Goal: Entertainment & Leisure: Consume media (video, audio)

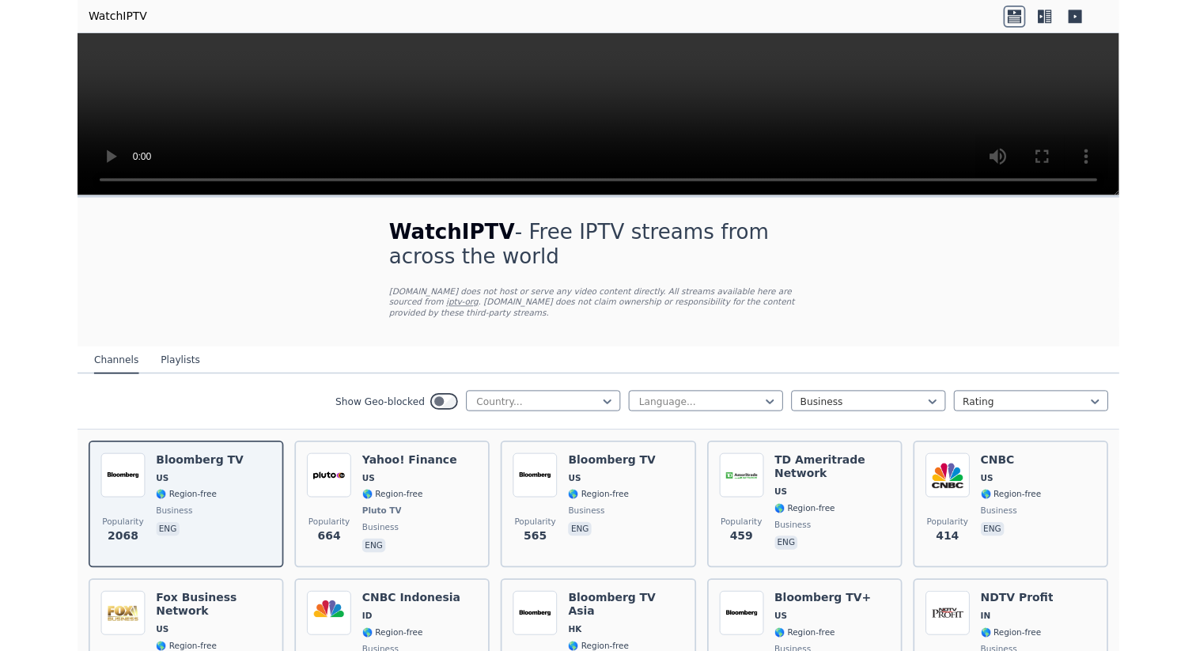
scroll to position [130, 0]
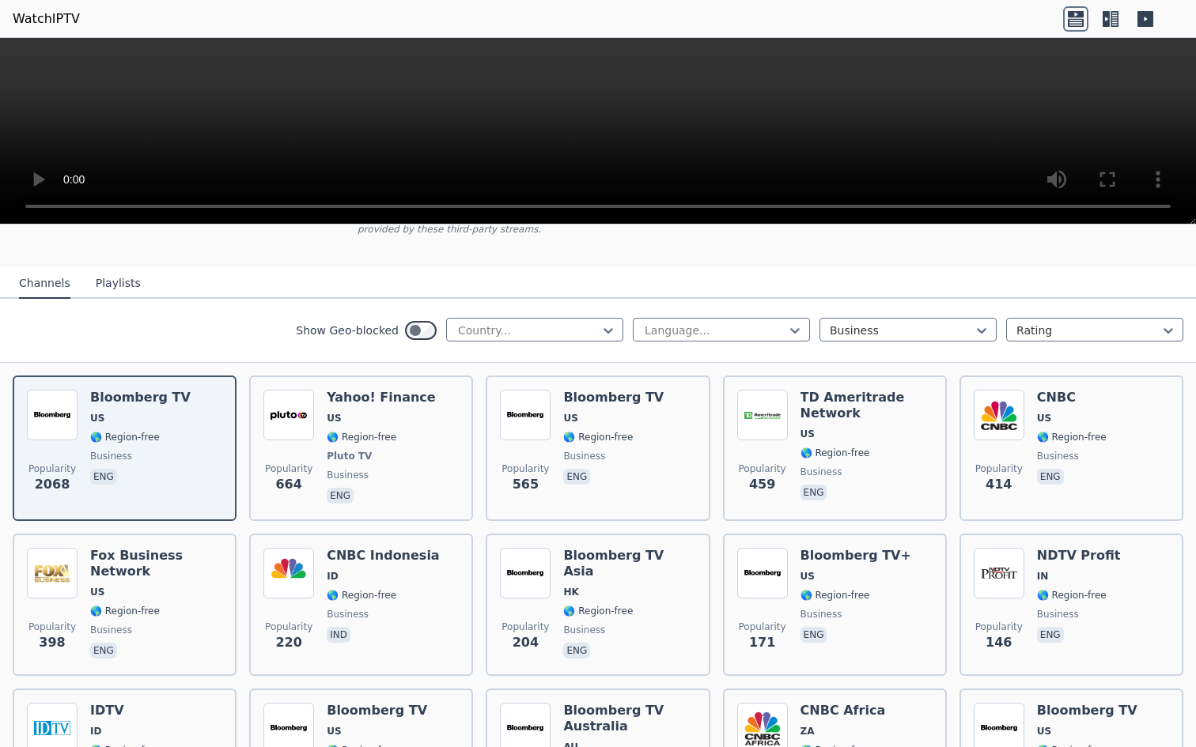
click at [218, 225] on video at bounding box center [598, 131] width 1196 height 187
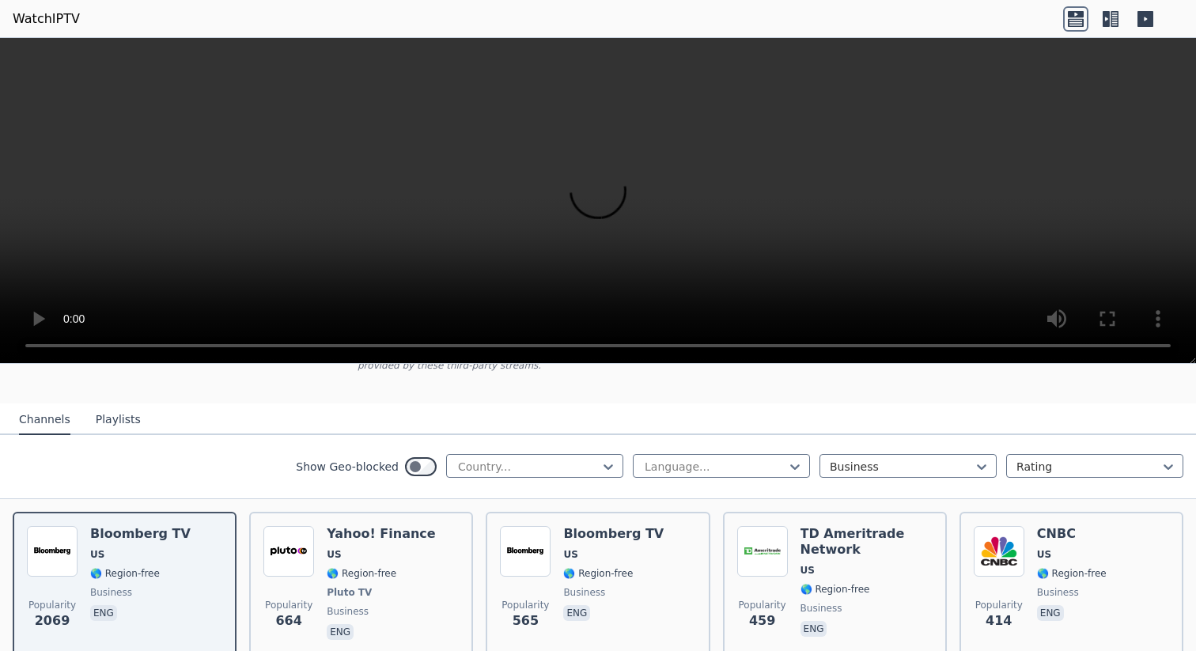
scroll to position [114, 0]
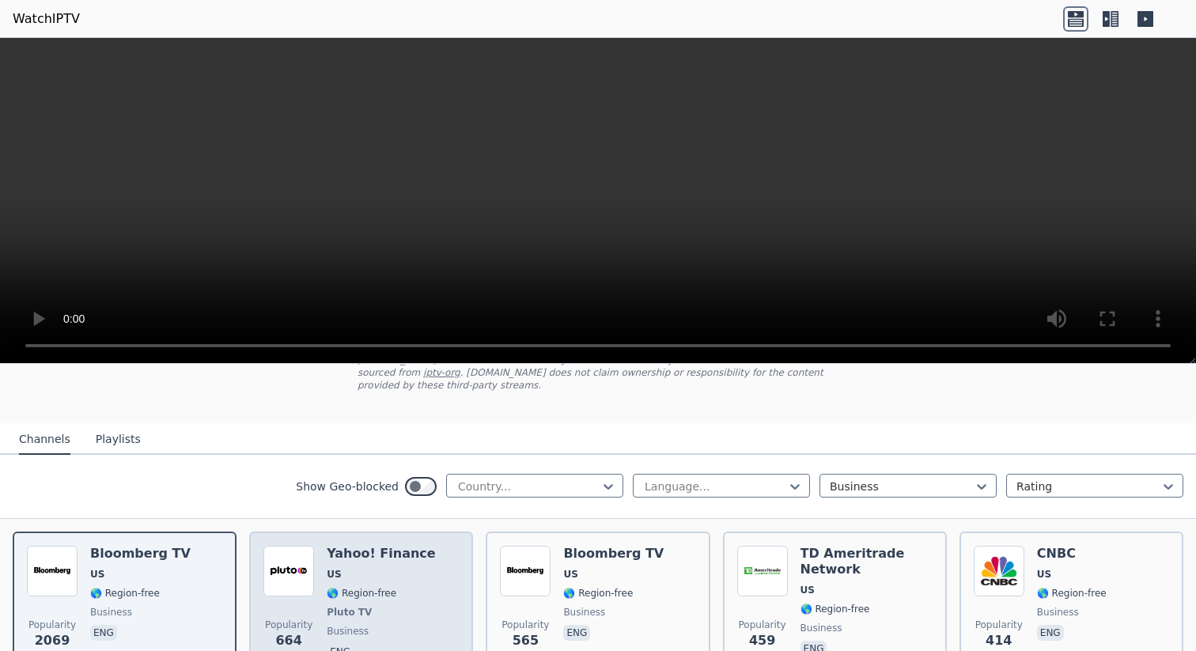
click at [409, 553] on h6 "Yahoo! Finance" at bounding box center [381, 554] width 108 height 16
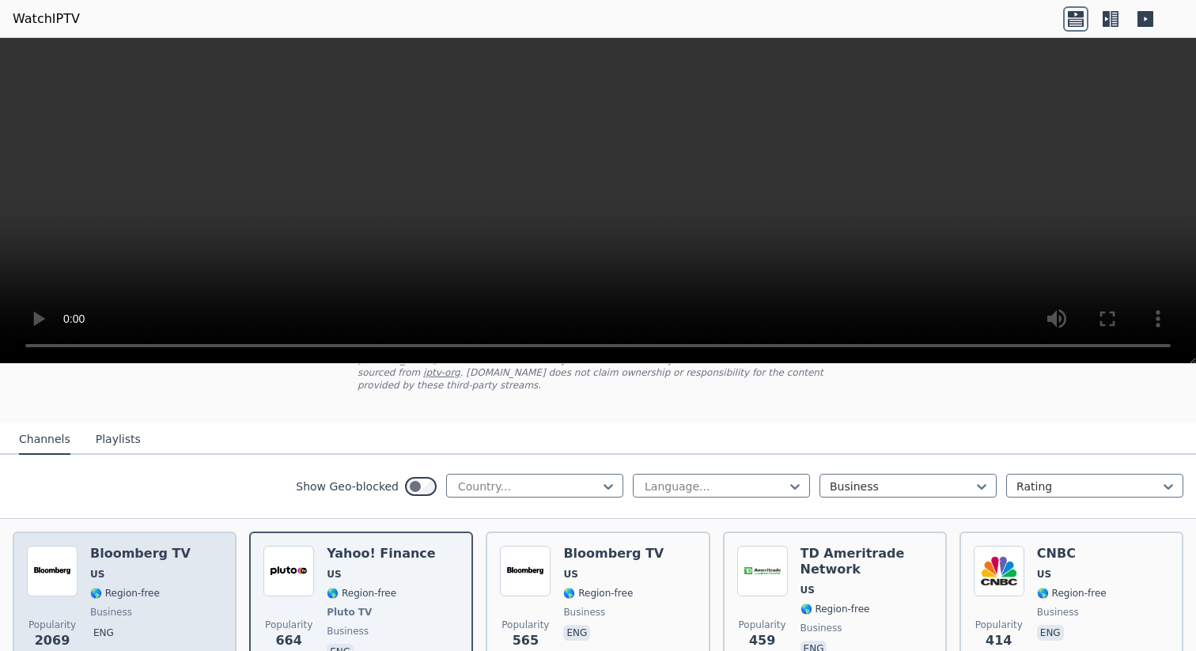
click at [162, 562] on div "Bloomberg TV US 🌎 Region-free business eng" at bounding box center [140, 604] width 100 height 117
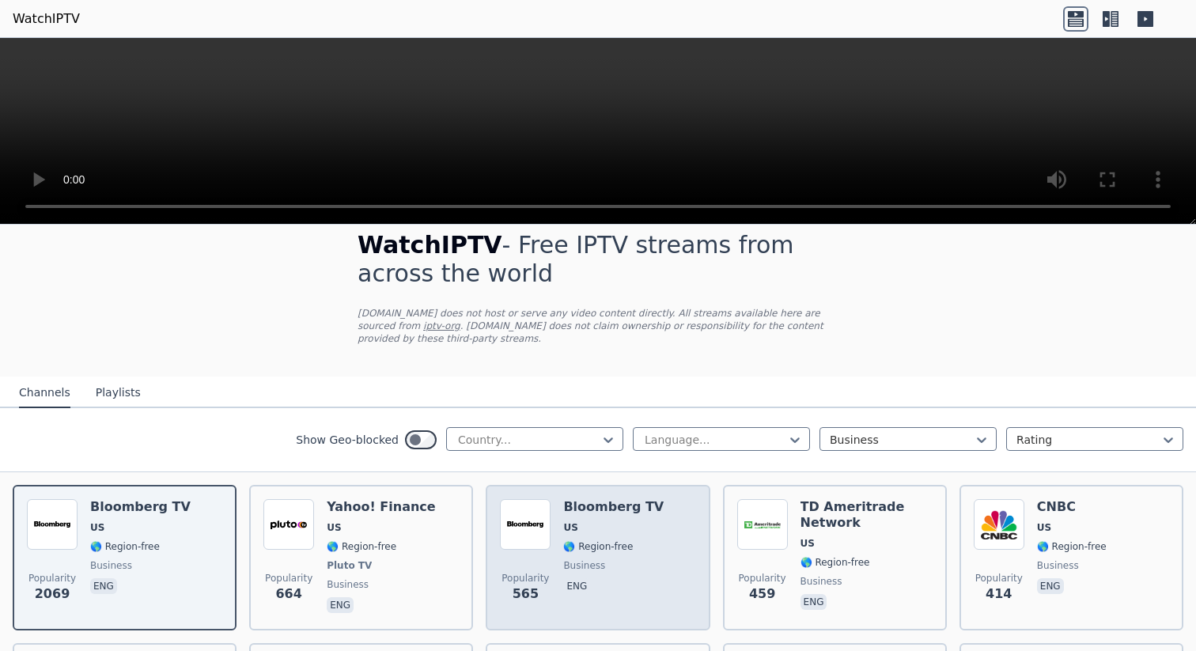
scroll to position [0, 0]
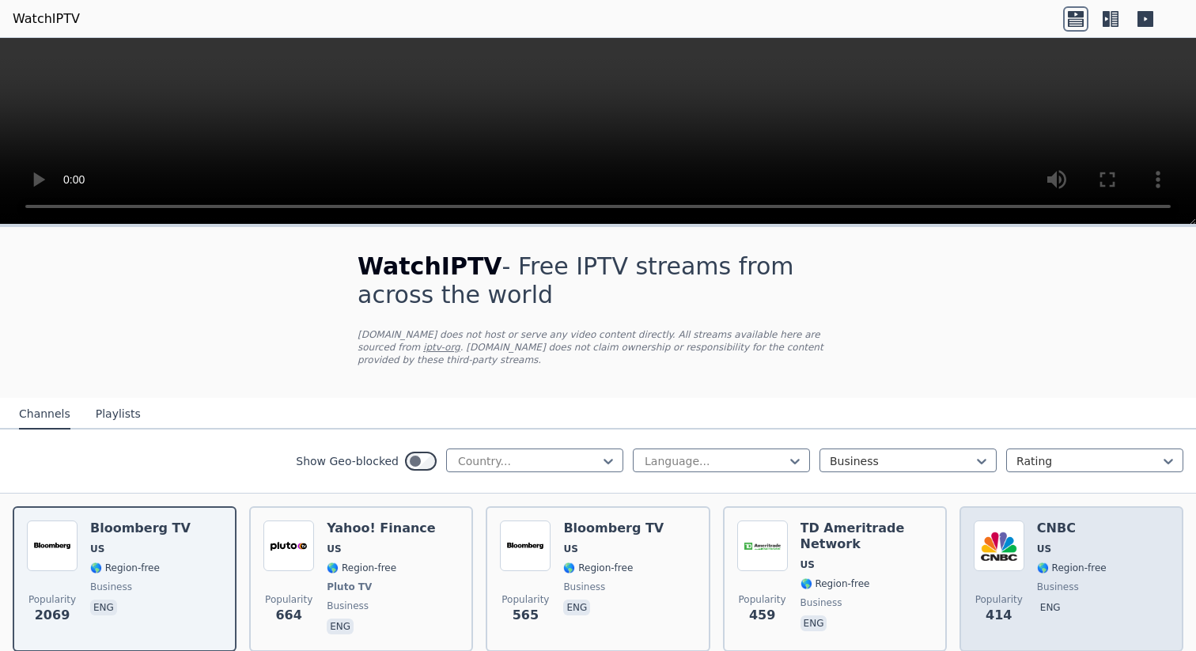
click at [991, 536] on img at bounding box center [999, 545] width 51 height 51
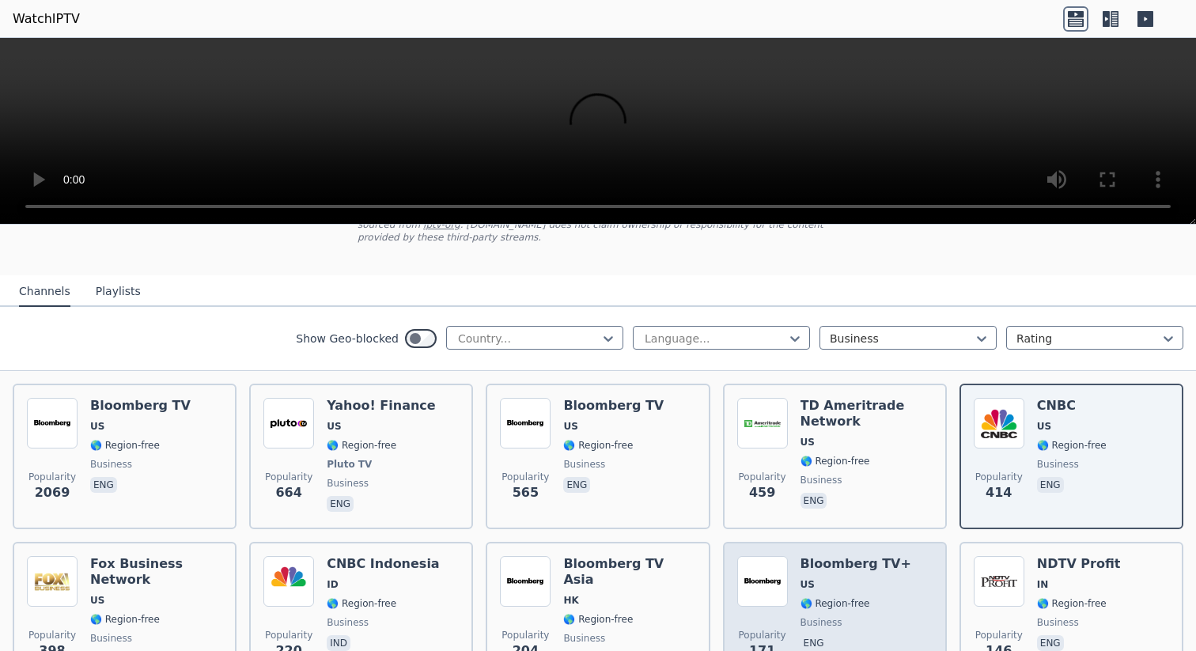
scroll to position [6, 0]
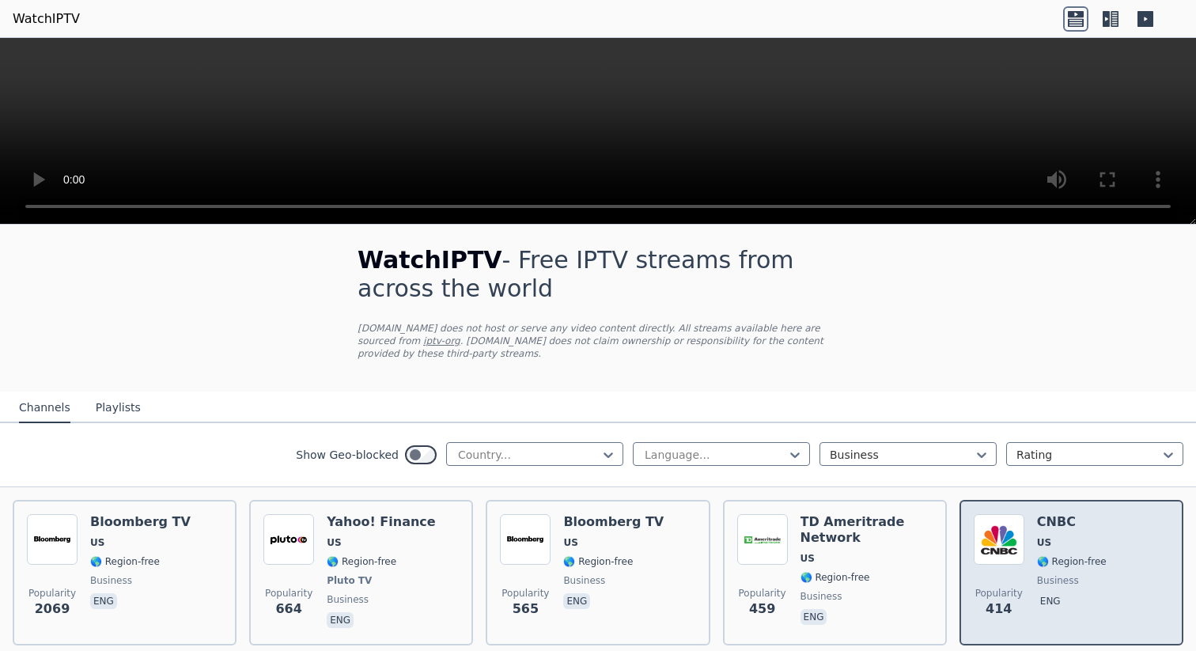
click at [1018, 512] on div "Popularity 414 CNBC US 🌎 Region-free business eng" at bounding box center [1071, 573] width 224 height 146
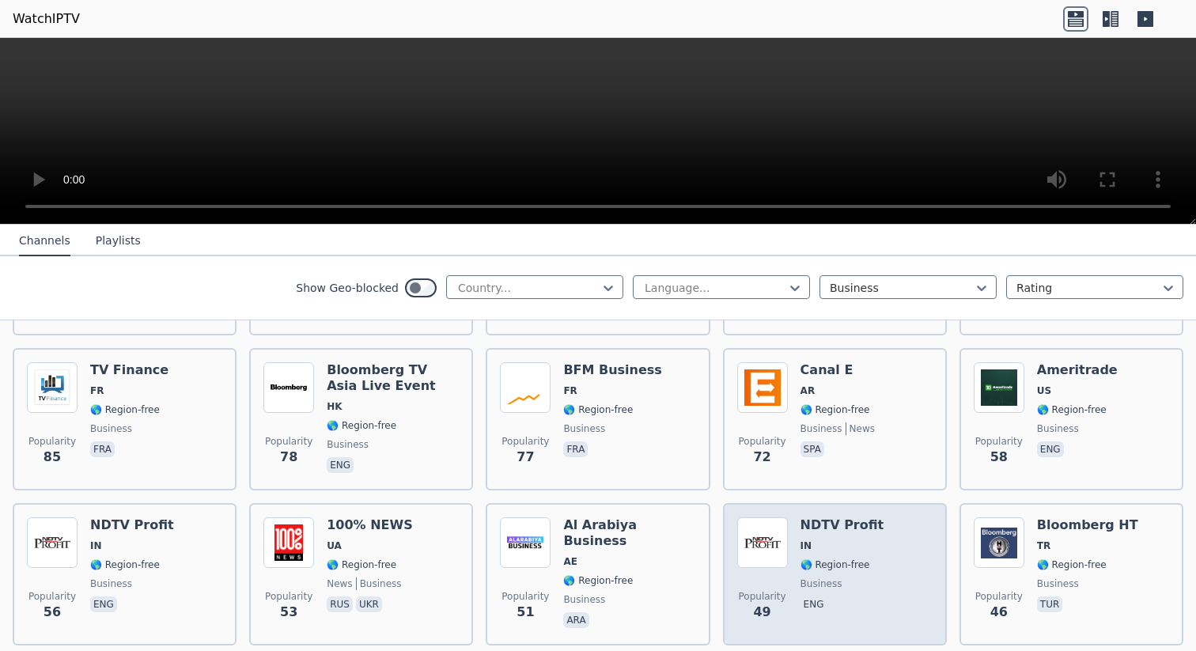
scroll to position [493, 0]
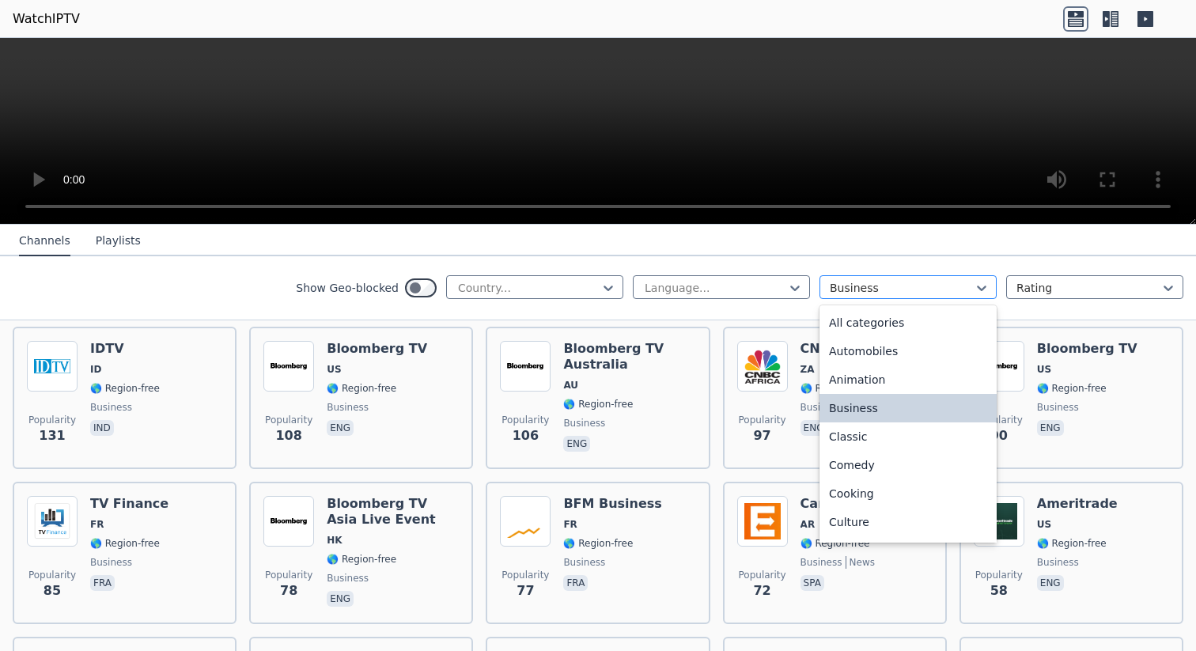
click at [847, 292] on div at bounding box center [902, 288] width 144 height 16
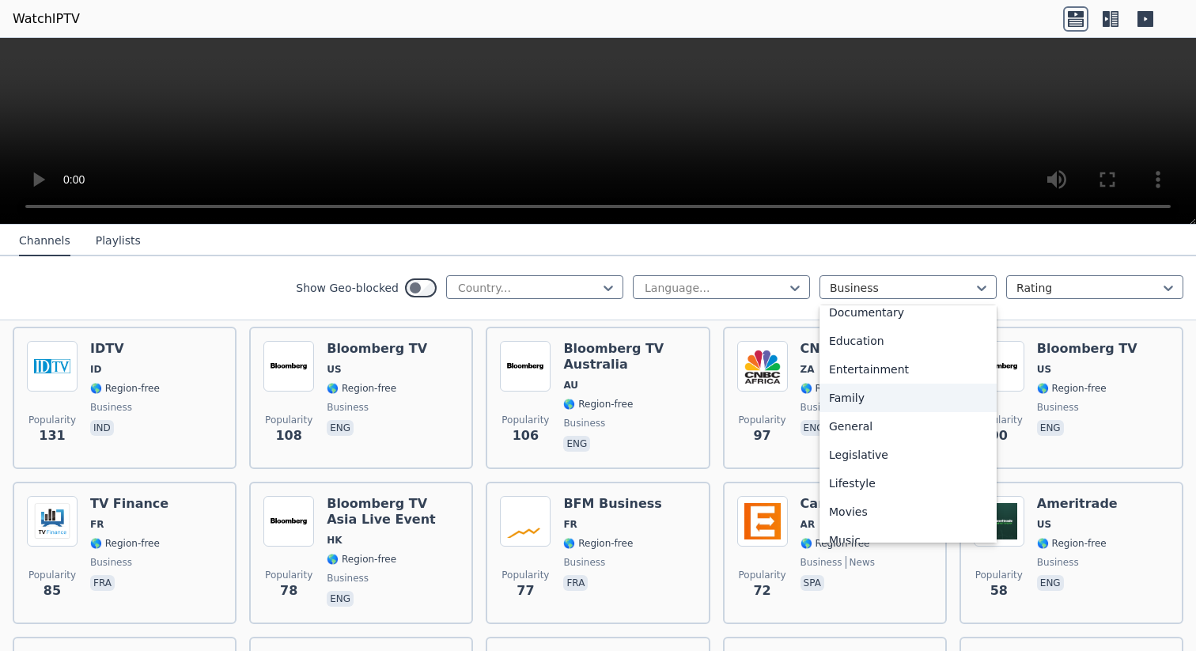
scroll to position [255, 0]
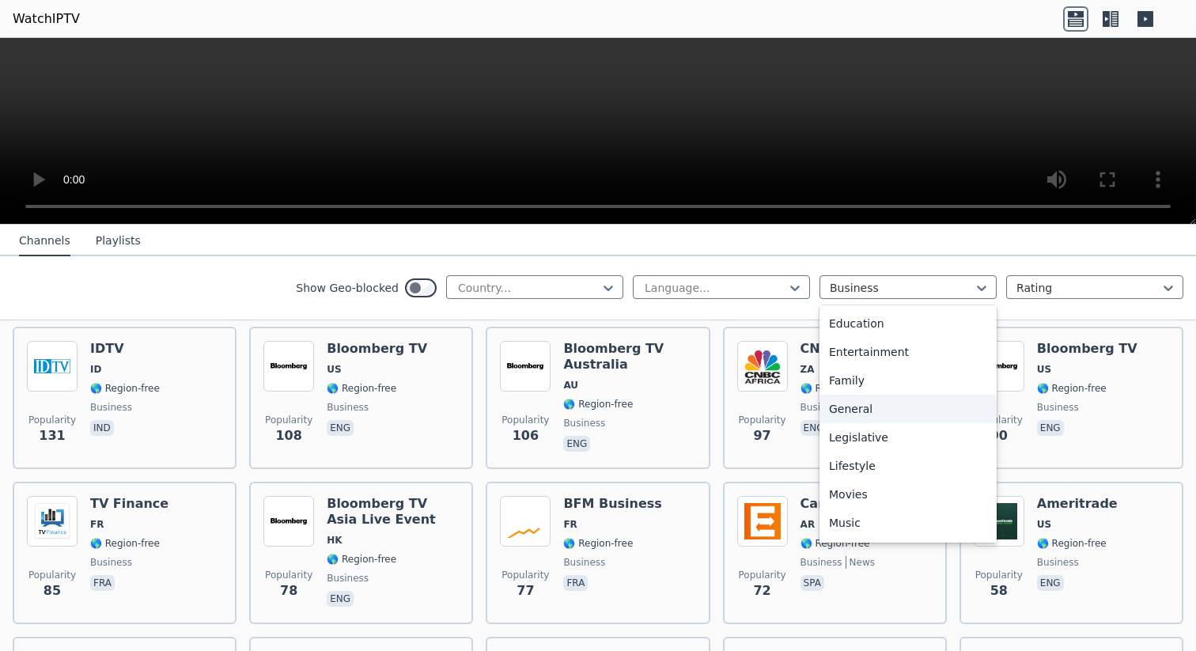
click at [872, 403] on div "General" at bounding box center [907, 409] width 177 height 28
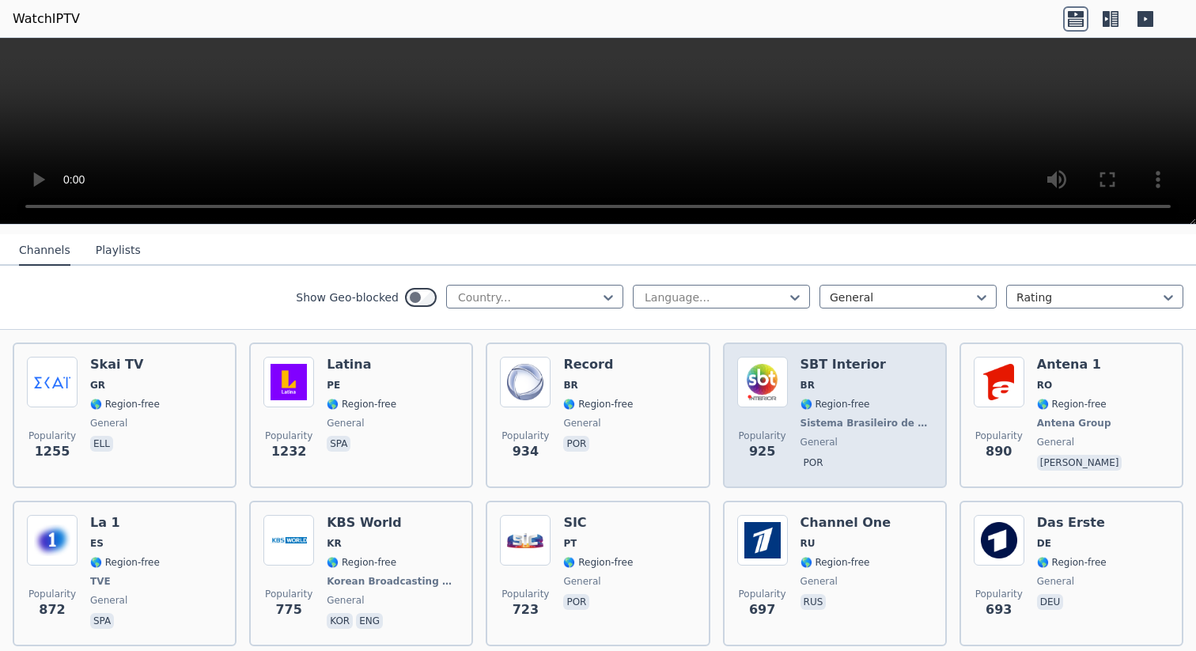
scroll to position [95, 0]
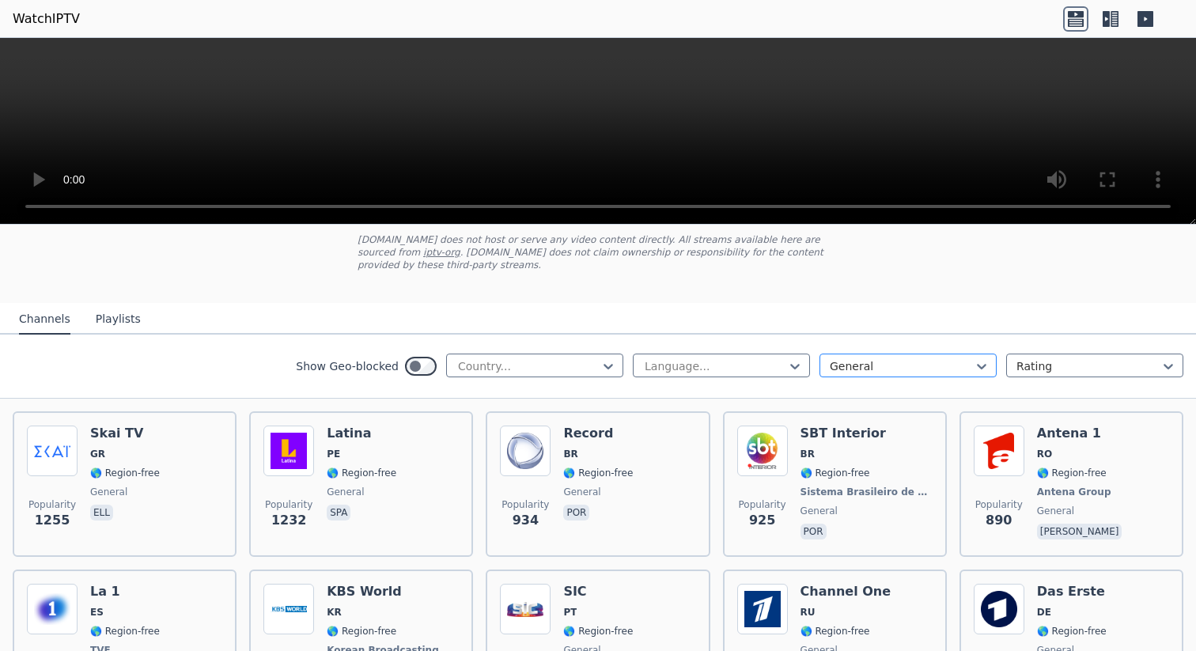
click at [847, 361] on div at bounding box center [902, 366] width 144 height 16
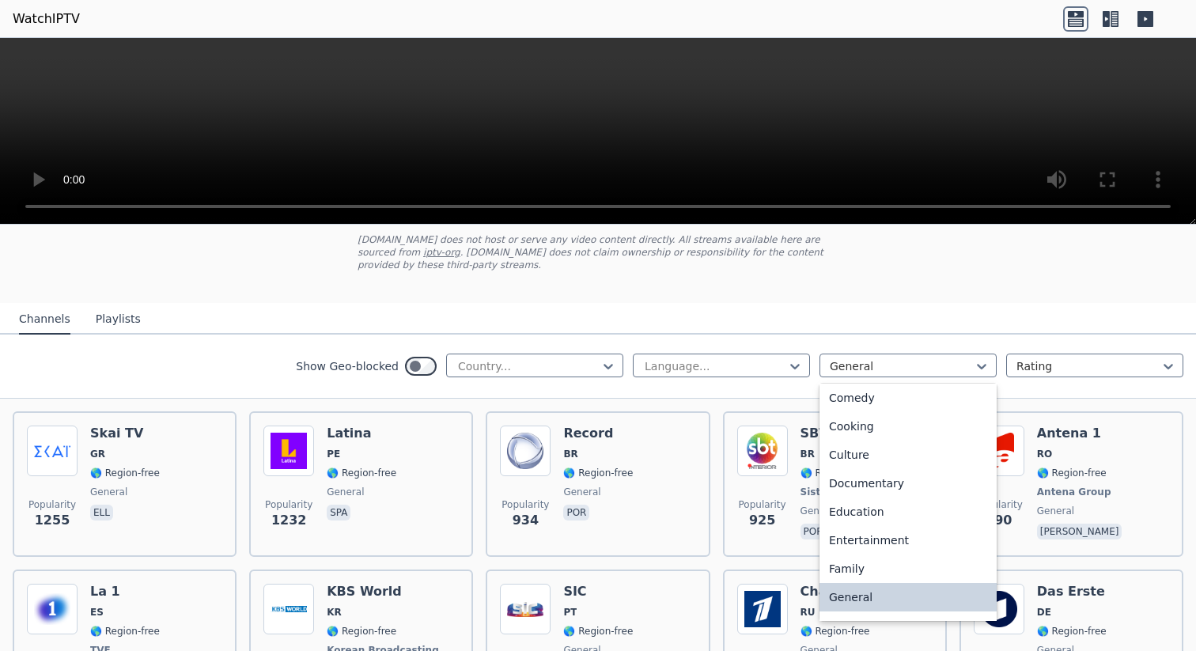
scroll to position [0, 0]
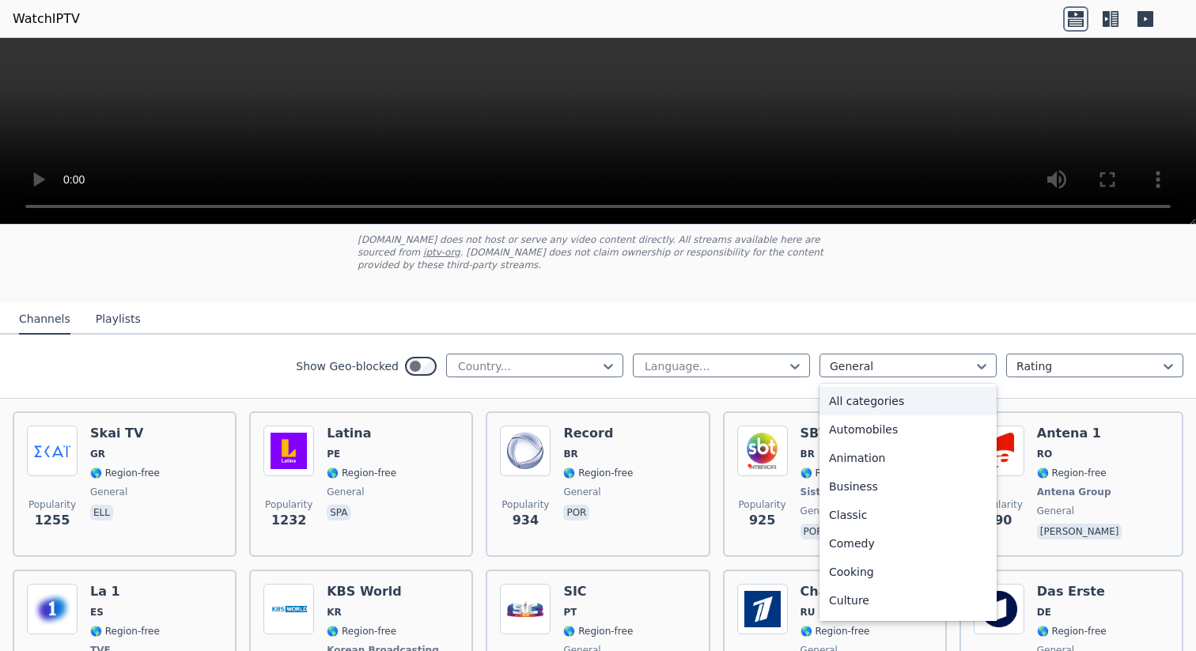
click at [864, 393] on div "All categories" at bounding box center [907, 401] width 177 height 28
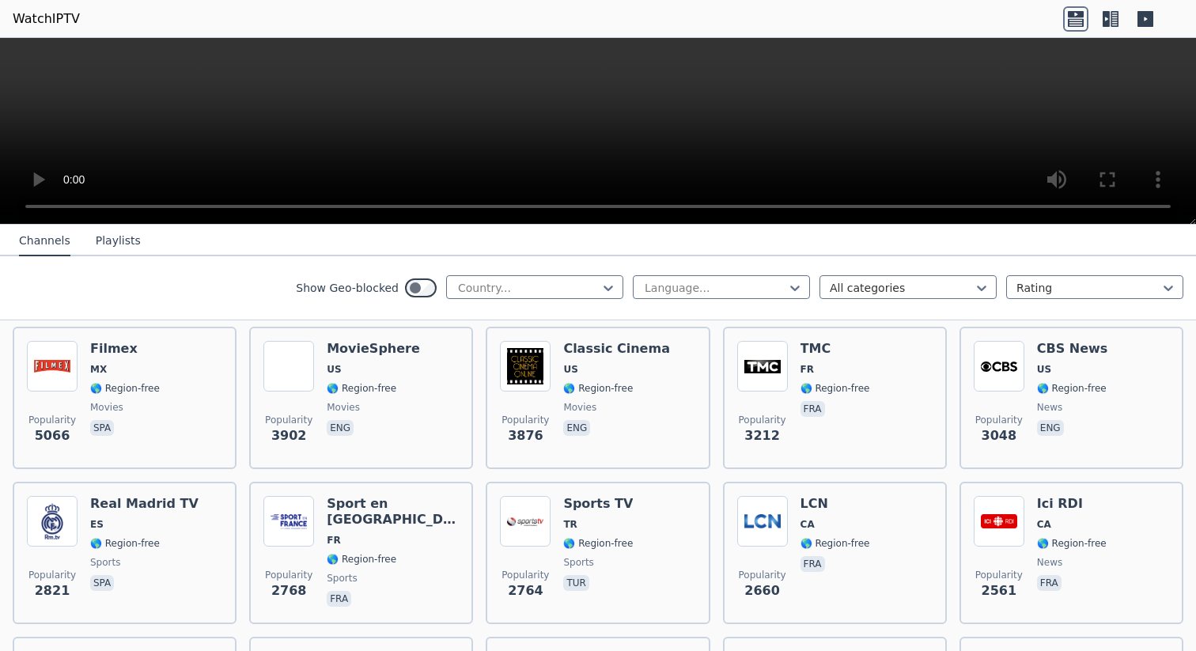
scroll to position [294, 0]
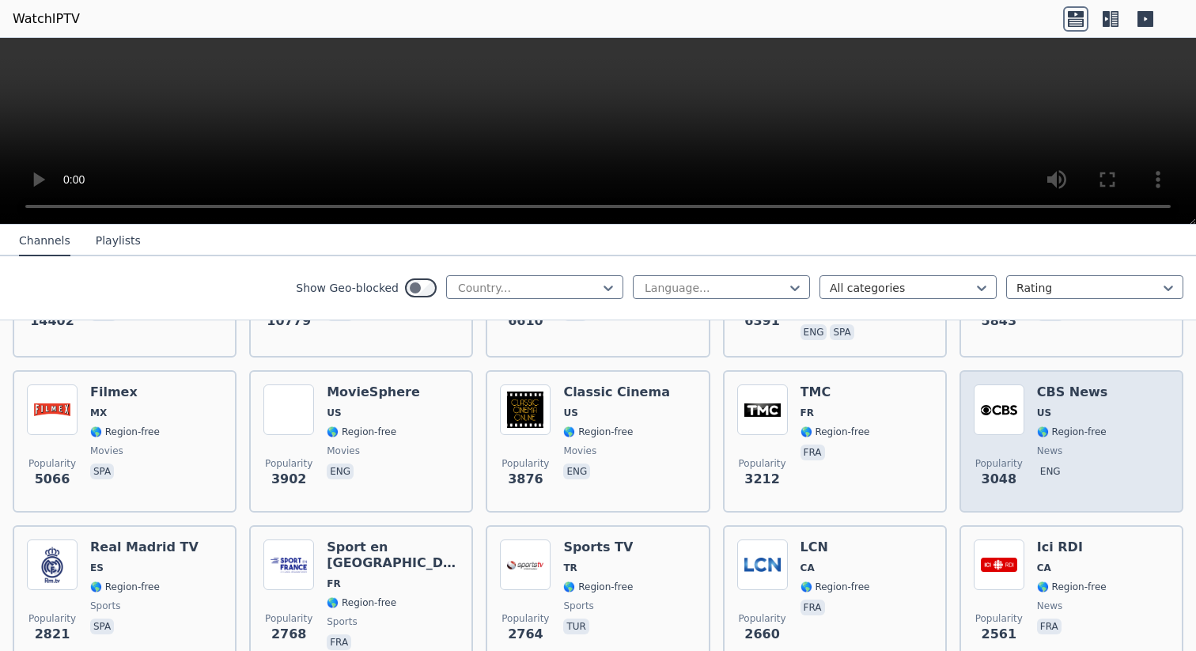
click at [1006, 389] on img at bounding box center [999, 409] width 51 height 51
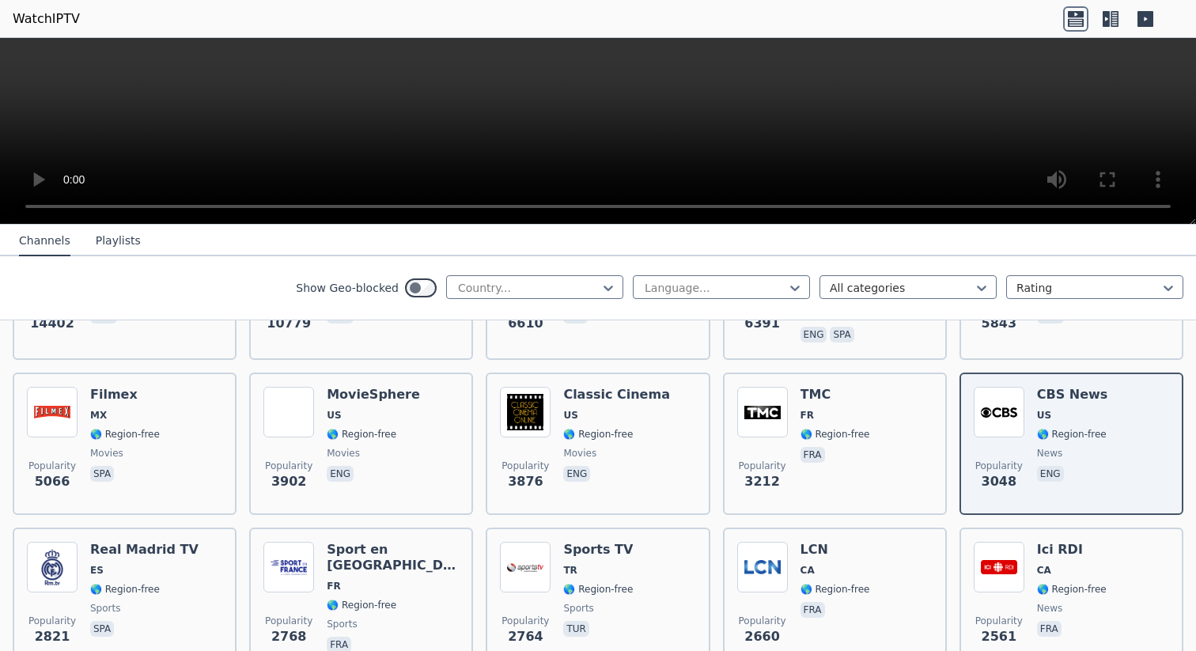
scroll to position [361, 0]
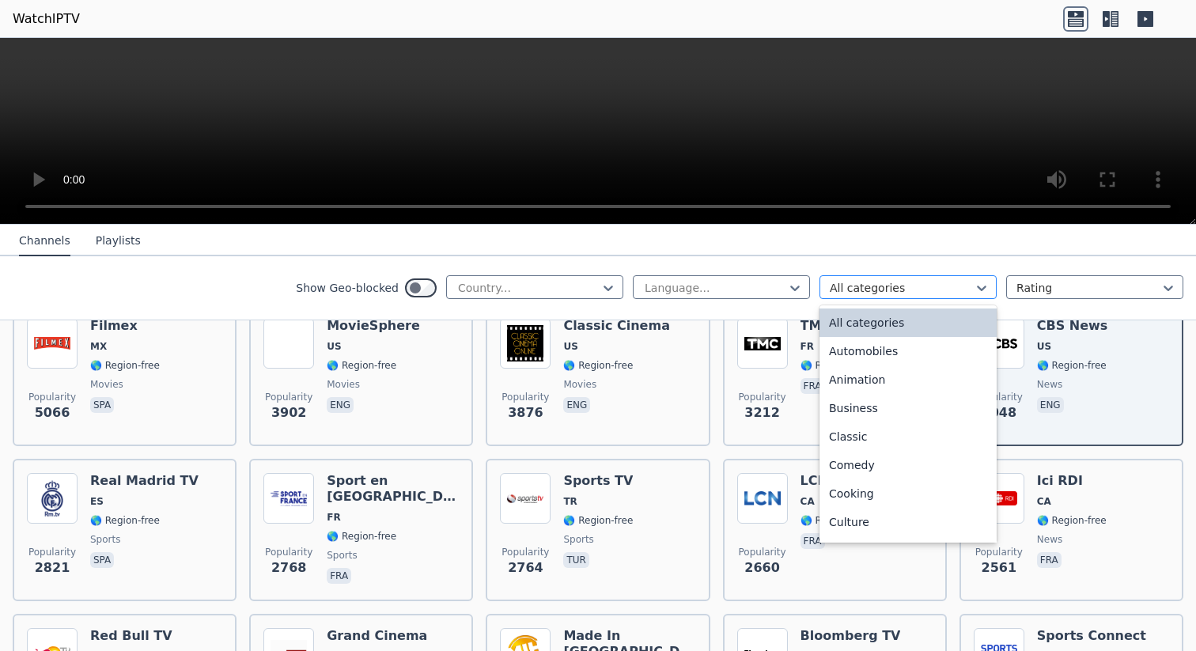
click at [891, 282] on div at bounding box center [902, 288] width 144 height 16
click at [852, 408] on div "Business" at bounding box center [907, 408] width 177 height 28
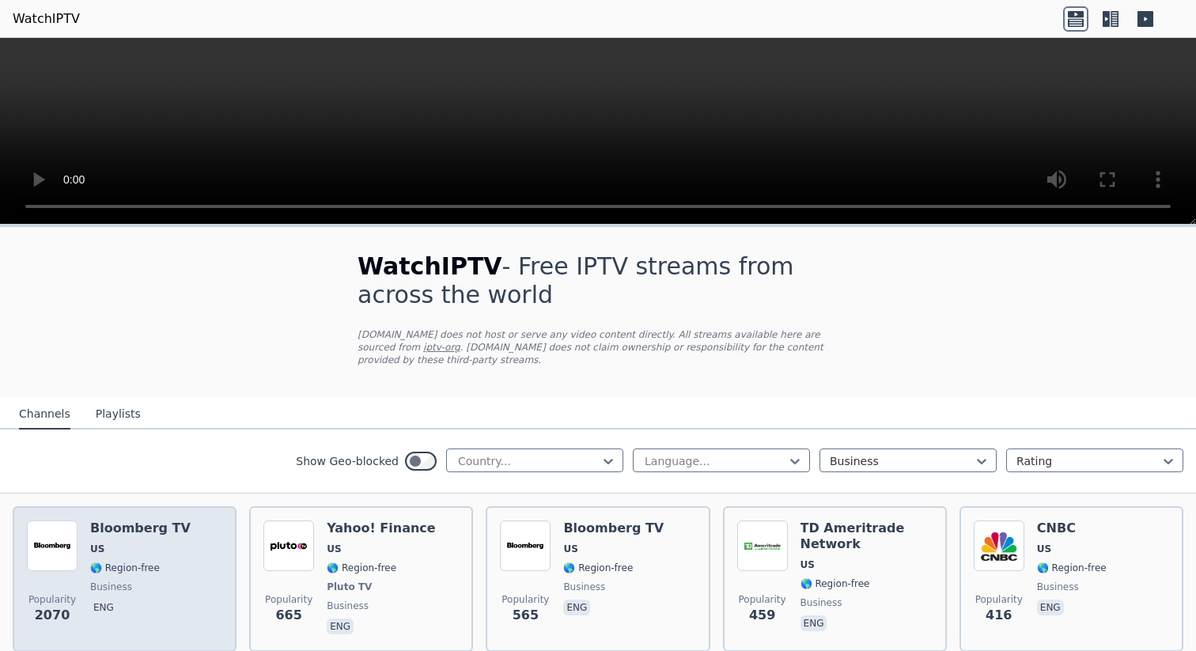
click at [182, 550] on div "Popularity 2070 Bloomberg TV US 🌎 Region-free business eng" at bounding box center [124, 578] width 195 height 117
